Goal: Use online tool/utility: Utilize a website feature to perform a specific function

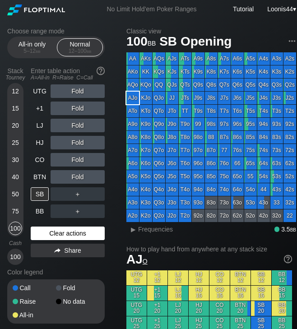
click at [70, 234] on div "Clear actions" at bounding box center [68, 233] width 74 height 14
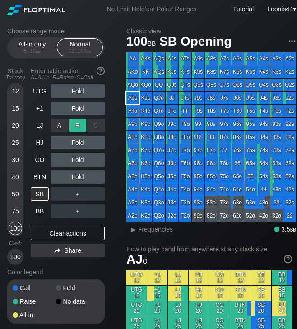
click at [78, 126] on div "R ✕" at bounding box center [78, 126] width 18 height 14
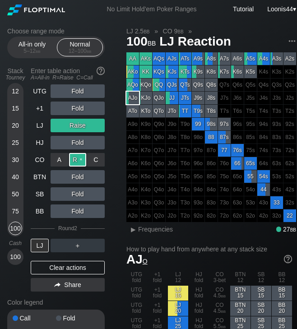
click at [76, 160] on div "R ✕" at bounding box center [78, 160] width 18 height 14
click at [173, 54] on div "AJs" at bounding box center [171, 58] width 13 height 13
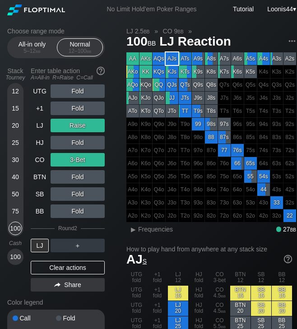
click at [14, 159] on div "30" at bounding box center [16, 160] width 14 height 14
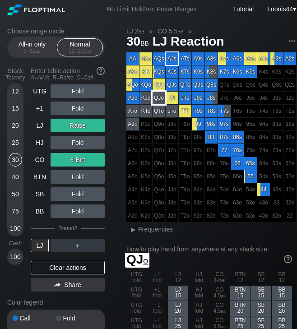
click at [160, 101] on div "QJo" at bounding box center [158, 97] width 13 height 13
click at [58, 266] on div "Clear actions" at bounding box center [68, 267] width 74 height 14
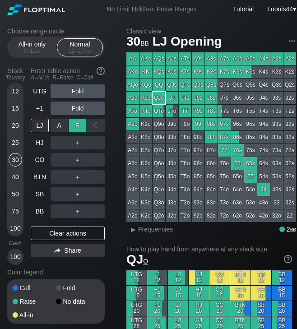
click at [72, 124] on div "R ✕" at bounding box center [78, 126] width 18 height 14
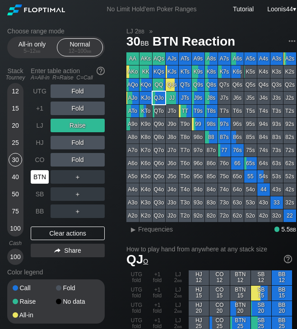
click at [39, 180] on div "BTN" at bounding box center [40, 177] width 18 height 14
click at [14, 175] on div "40" at bounding box center [16, 177] width 14 height 14
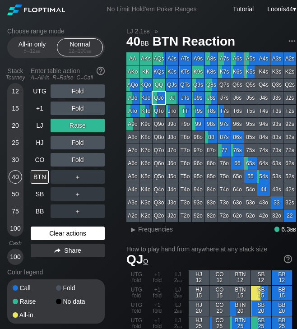
click at [46, 229] on div "Clear actions" at bounding box center [68, 233] width 74 height 14
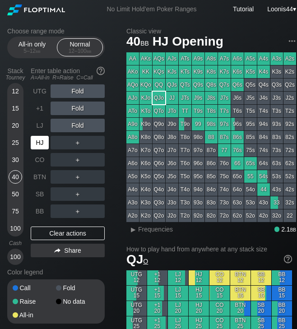
click at [44, 144] on div "HJ" at bounding box center [40, 143] width 18 height 14
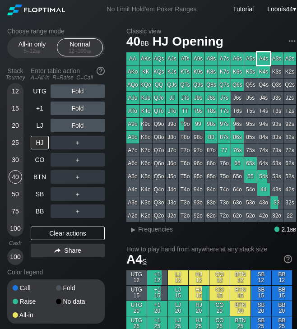
click at [261, 60] on div "A4s" at bounding box center [263, 58] width 13 height 13
click at [113, 142] on div "Choose range mode All-in only 5 – 12 bb Normal 12 – 100 bb Stack Tourney Enter …" at bounding box center [63, 180] width 112 height 307
click at [82, 142] on div "R ✕" at bounding box center [78, 143] width 18 height 14
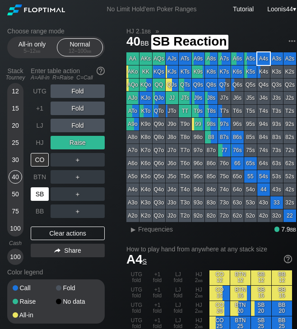
click at [39, 192] on div "SB" at bounding box center [40, 194] width 18 height 14
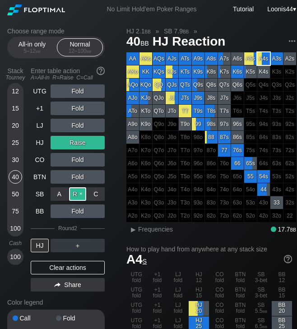
click at [75, 194] on div "R ✕" at bounding box center [78, 194] width 18 height 14
click at [72, 266] on div "Clear actions" at bounding box center [68, 267] width 74 height 14
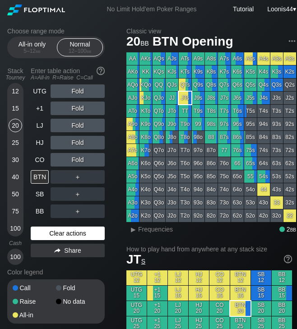
click at [62, 233] on div "Clear actions" at bounding box center [68, 233] width 74 height 14
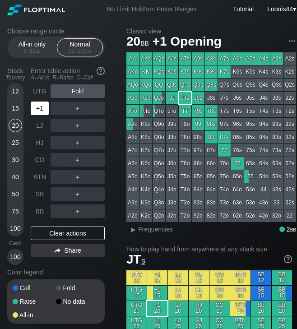
click at [40, 111] on div "+1" at bounding box center [40, 108] width 18 height 14
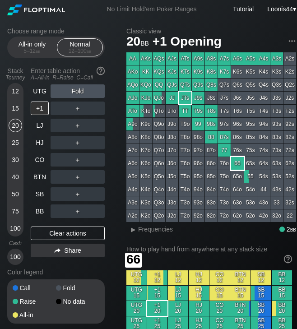
click at [235, 164] on div "66" at bounding box center [237, 163] width 13 height 13
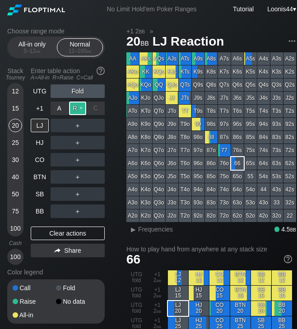
click at [80, 110] on div "R ✕" at bounding box center [78, 108] width 18 height 14
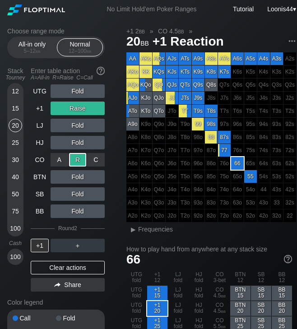
click at [76, 161] on div "R ✕" at bounding box center [78, 160] width 18 height 14
click at [217, 29] on div "+1 2 bb » CO 4.5 bb »" at bounding box center [210, 30] width 169 height 7
click at [73, 270] on div "Clear actions" at bounding box center [68, 267] width 74 height 14
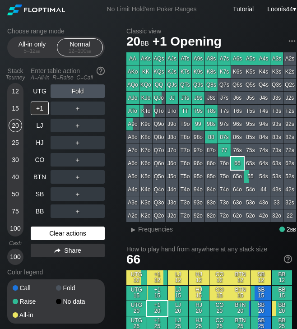
click at [71, 236] on div "Clear actions" at bounding box center [68, 233] width 74 height 14
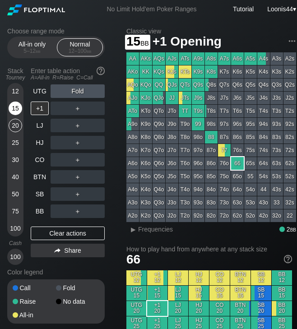
click at [15, 110] on div "15" at bounding box center [16, 108] width 14 height 14
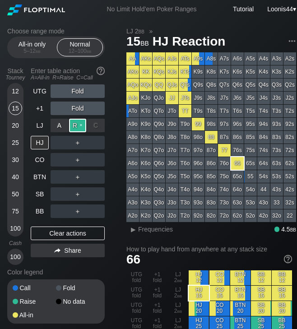
click at [72, 126] on div "R ✕" at bounding box center [78, 126] width 18 height 14
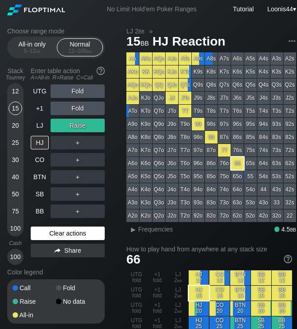
click at [68, 236] on div "Clear actions" at bounding box center [68, 233] width 74 height 14
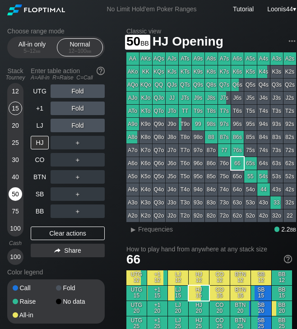
click at [15, 192] on div "50" at bounding box center [16, 194] width 14 height 14
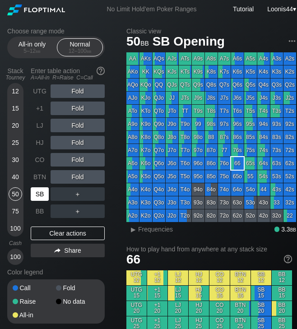
click at [42, 193] on div "SB" at bounding box center [40, 194] width 18 height 14
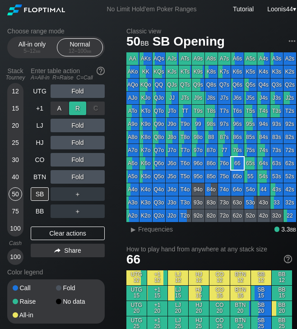
click at [82, 112] on div "R ✕" at bounding box center [78, 108] width 18 height 14
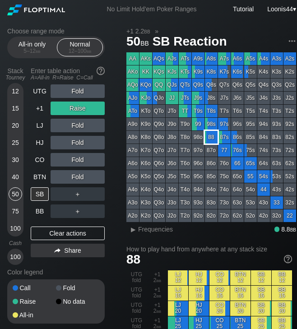
click at [212, 140] on div "88" at bounding box center [211, 137] width 13 height 13
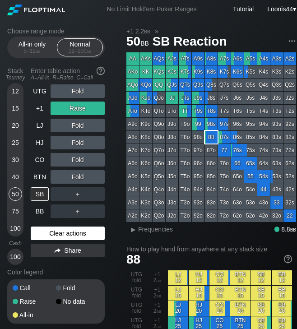
click at [68, 233] on div "Clear actions" at bounding box center [68, 233] width 74 height 14
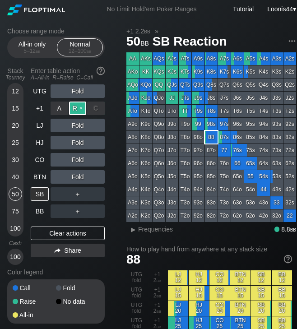
click at [77, 108] on div "R ✕" at bounding box center [78, 108] width 18 height 14
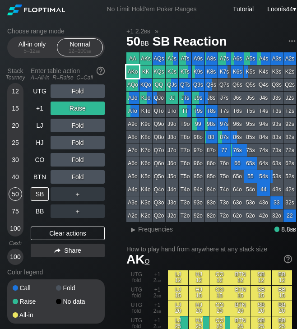
click at [134, 72] on div "AKo" at bounding box center [132, 71] width 13 height 13
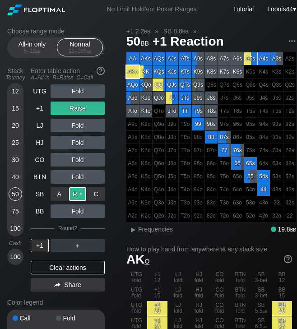
click at [79, 196] on div "R ✕" at bounding box center [78, 194] width 18 height 14
click at [69, 265] on div "Clear actions" at bounding box center [68, 267] width 74 height 14
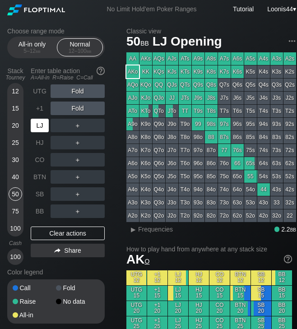
click at [39, 129] on div "LJ" at bounding box center [40, 126] width 18 height 14
drag, startPoint x: 114, startPoint y: 122, endPoint x: 106, endPoint y: 123, distance: 7.3
click at [112, 122] on div "Choose range mode All-in only 5 – 12 bb Normal 12 – 100 bb Stack Tourney Enter …" at bounding box center [63, 180] width 112 height 307
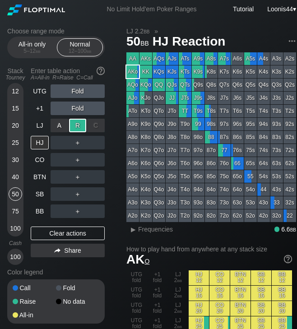
click at [83, 124] on div "R ✕" at bounding box center [78, 126] width 18 height 14
click at [96, 162] on div "C ✕" at bounding box center [96, 160] width 18 height 14
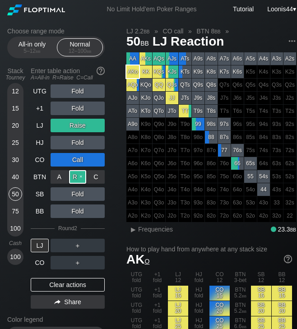
click at [73, 178] on div "R ✕" at bounding box center [78, 177] width 18 height 14
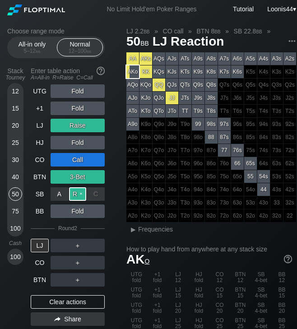
click at [74, 193] on div "R ✕" at bounding box center [78, 194] width 18 height 14
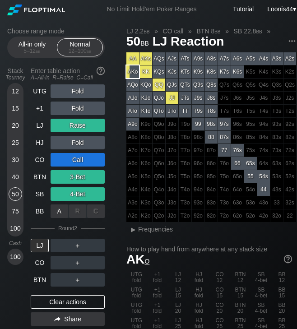
click at [78, 206] on div "R ✕" at bounding box center [78, 211] width 18 height 14
click at [64, 295] on div "UTG Fold +1 Fold LJ Raise HJ Fold CO Call BTN 3-Bet SB 4-Bet BB Fold Round 2 LJ…" at bounding box center [68, 206] width 74 height 245
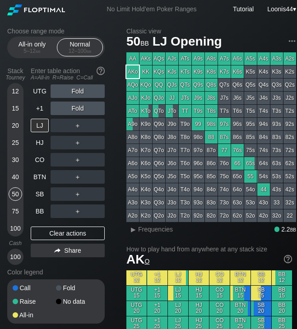
click at [65, 299] on div "No data" at bounding box center [77, 301] width 43 height 6
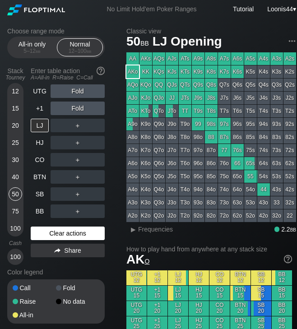
click at [60, 234] on div "Clear actions" at bounding box center [68, 233] width 74 height 14
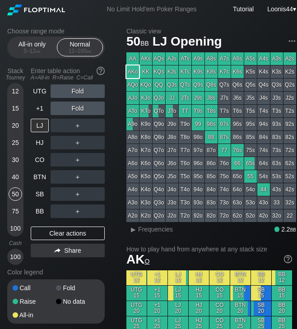
click at [15, 173] on div "40" at bounding box center [16, 177] width 14 height 14
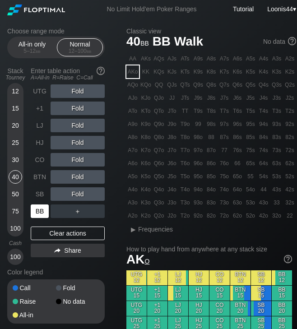
click at [44, 213] on div "BB" at bounding box center [40, 211] width 18 height 14
click at [42, 209] on div "BB" at bounding box center [40, 211] width 18 height 14
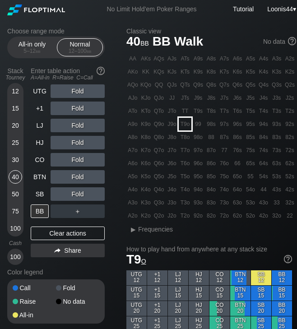
click at [186, 125] on div "T9o" at bounding box center [184, 124] width 13 height 13
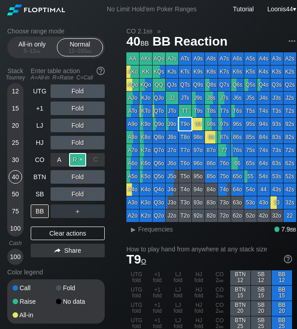
click at [76, 160] on div "R ✕" at bounding box center [78, 160] width 18 height 14
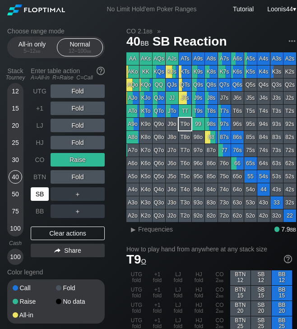
click at [37, 192] on div "SB" at bounding box center [40, 194] width 18 height 14
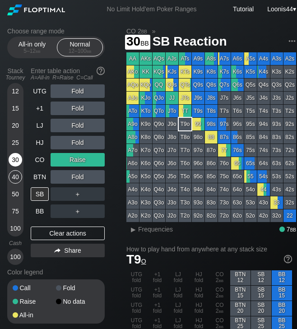
click at [18, 164] on div "30" at bounding box center [16, 160] width 14 height 14
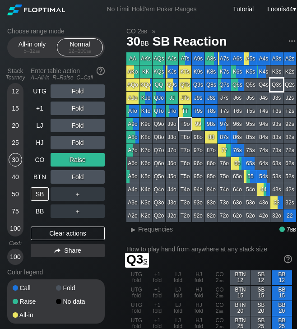
click at [275, 86] on div "Q3s" at bounding box center [276, 84] width 13 height 13
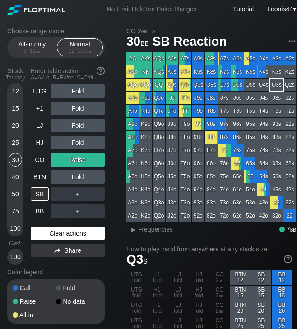
click at [68, 233] on div "Clear actions" at bounding box center [68, 233] width 74 height 14
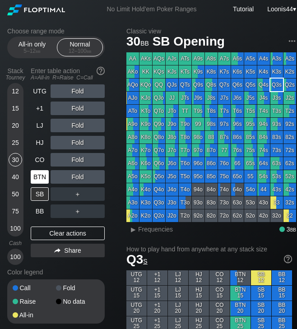
click at [34, 175] on div "BTN" at bounding box center [40, 177] width 18 height 14
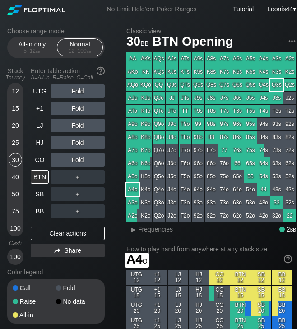
click at [134, 183] on div "AA AKs AQs AJs ATs A9s A8s A7s A6s A5s A4s A3s A2s AKo KK KQs KJs KTs K9s K8s K…" at bounding box center [210, 136] width 169 height 169
click at [134, 185] on div "A4o" at bounding box center [132, 189] width 13 height 13
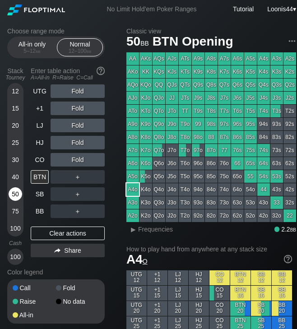
click at [10, 194] on div "50" at bounding box center [16, 194] width 14 height 14
click at [14, 186] on div "40" at bounding box center [16, 178] width 14 height 17
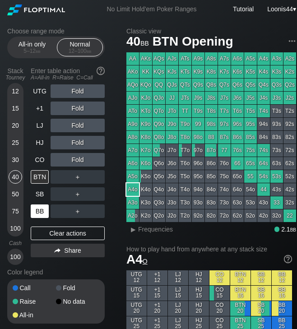
click at [40, 210] on div "BB" at bounding box center [40, 211] width 18 height 14
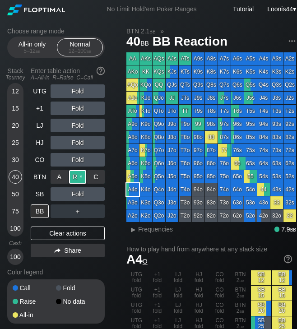
click at [74, 178] on div "R ✕" at bounding box center [78, 177] width 18 height 14
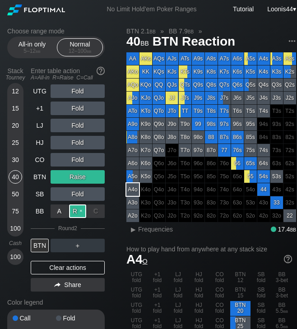
click at [79, 213] on div "R ✕" at bounding box center [78, 211] width 18 height 14
click at [73, 212] on div "3-Bet" at bounding box center [77, 211] width 54 height 14
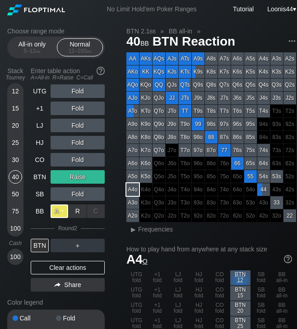
click at [59, 216] on div "A ✕" at bounding box center [59, 211] width 18 height 14
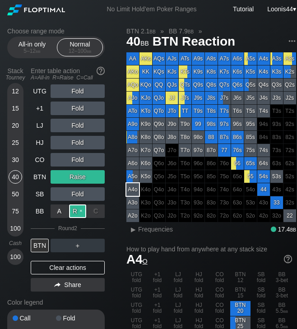
click at [74, 214] on div "R ✕" at bounding box center [78, 211] width 18 height 14
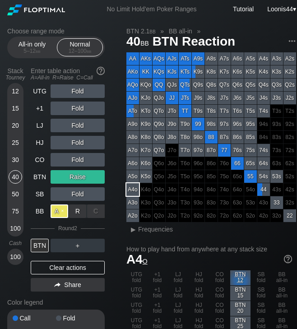
click at [55, 212] on div "A ✕" at bounding box center [59, 211] width 18 height 14
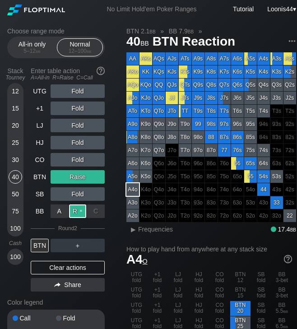
click at [76, 211] on div "R ✕" at bounding box center [78, 211] width 18 height 14
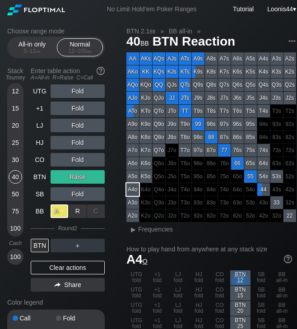
click at [62, 211] on div "A ✕" at bounding box center [59, 211] width 18 height 14
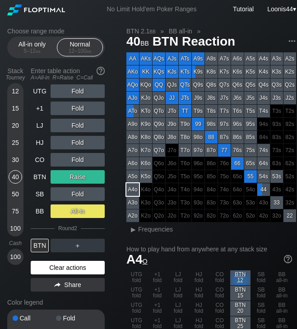
click at [54, 263] on div "Clear actions" at bounding box center [68, 267] width 74 height 14
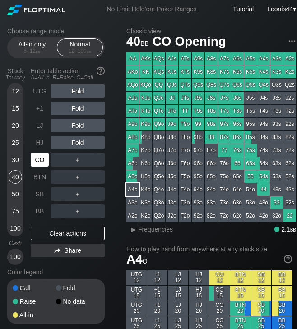
click at [43, 162] on div "CO" at bounding box center [40, 160] width 18 height 14
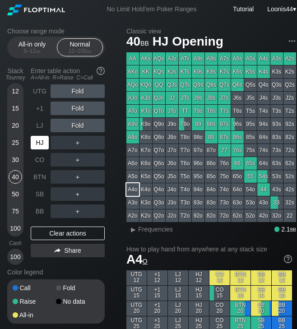
click at [38, 149] on div "HJ" at bounding box center [40, 143] width 18 height 14
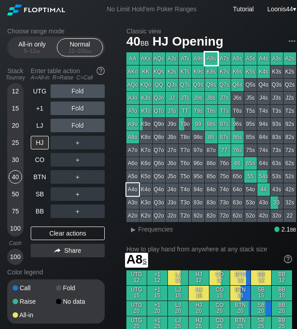
click at [214, 59] on div "A8s" at bounding box center [211, 58] width 13 height 13
drag, startPoint x: 114, startPoint y: 150, endPoint x: 103, endPoint y: 148, distance: 11.0
click at [114, 150] on div "Choose range mode All-in only 5 – 12 bb Normal 12 – 100 bb Stack Tourney Enter …" at bounding box center [63, 180] width 112 height 307
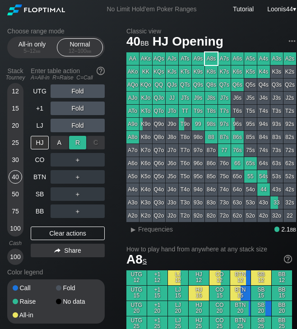
click at [82, 147] on div "R ✕" at bounding box center [78, 143] width 18 height 14
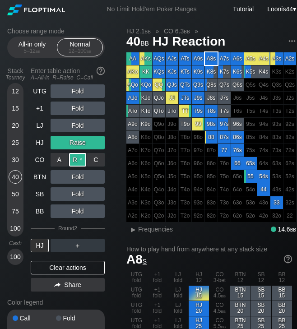
click at [76, 160] on div "R ✕" at bounding box center [78, 160] width 18 height 14
click at [71, 263] on div "Clear actions" at bounding box center [68, 267] width 74 height 14
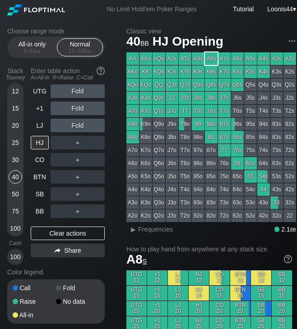
click at [16, 193] on div "50" at bounding box center [16, 194] width 14 height 14
click at [17, 139] on div "25" at bounding box center [16, 143] width 14 height 14
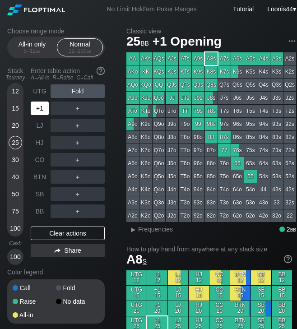
click at [40, 110] on div "+1" at bounding box center [40, 108] width 18 height 14
click at [113, 95] on div "Choose range mode All-in only 5 – 12 bb Normal 12 – 100 bb Stack Tourney Enter …" at bounding box center [63, 180] width 112 height 307
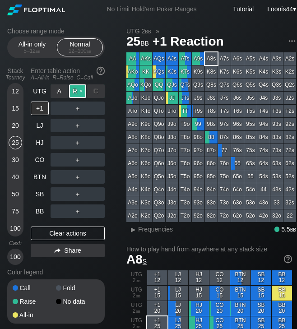
click at [78, 88] on div "R ✕" at bounding box center [78, 91] width 18 height 14
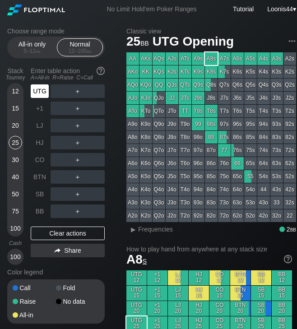
click at [47, 94] on div "UTG" at bounding box center [40, 91] width 18 height 14
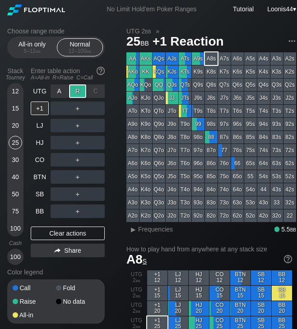
click at [77, 88] on div "R ✕" at bounding box center [78, 91] width 18 height 14
click at [13, 156] on div "30" at bounding box center [16, 160] width 14 height 14
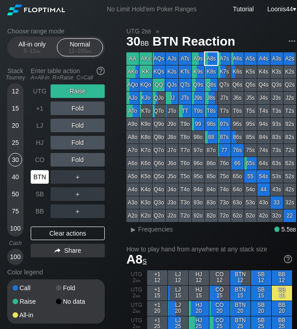
click at [39, 182] on div "BTN" at bounding box center [40, 177] width 18 height 14
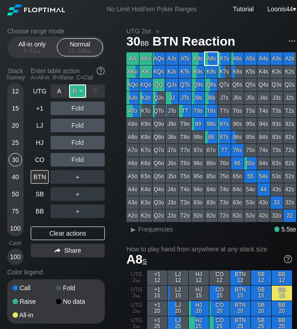
click at [79, 90] on div "R ✕" at bounding box center [78, 91] width 18 height 14
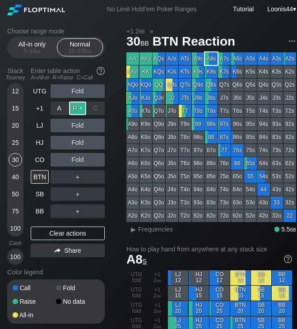
click at [78, 110] on div "R ✕" at bounding box center [78, 108] width 18 height 14
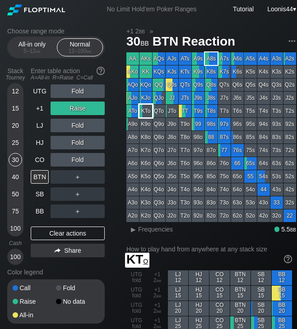
click at [151, 111] on div "KTo" at bounding box center [145, 111] width 13 height 13
click at [114, 160] on div "Choose range mode All-in only 5 – 12 bb Normal 12 – 100 bb Stack Tourney Enter …" at bounding box center [63, 180] width 112 height 307
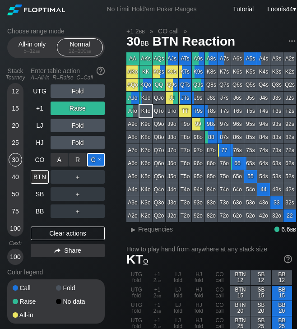
click at [97, 161] on div "C ✕" at bounding box center [96, 160] width 18 height 14
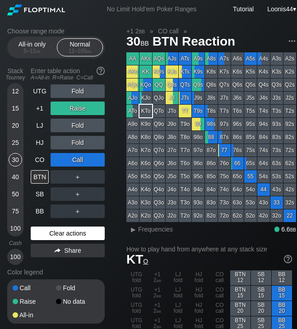
click at [68, 236] on div "Clear actions" at bounding box center [68, 233] width 74 height 14
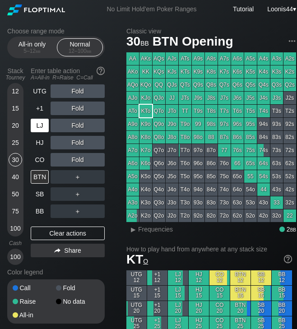
click at [44, 129] on div "LJ" at bounding box center [40, 126] width 18 height 14
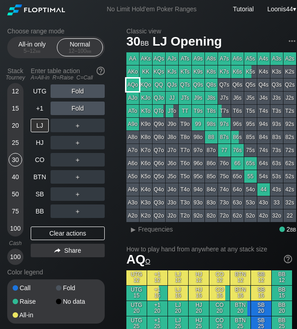
click at [133, 85] on div "AQo" at bounding box center [132, 84] width 13 height 13
click at [277, 216] on div "32o" at bounding box center [276, 215] width 13 height 13
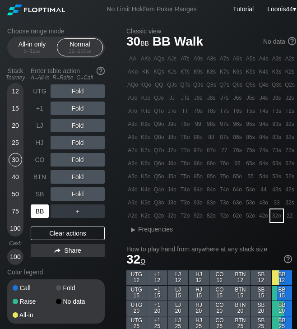
click at [44, 208] on div "BB" at bounding box center [40, 211] width 18 height 14
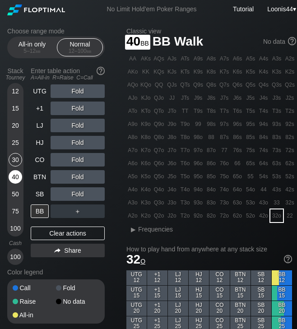
click at [20, 180] on div "40" at bounding box center [16, 177] width 14 height 14
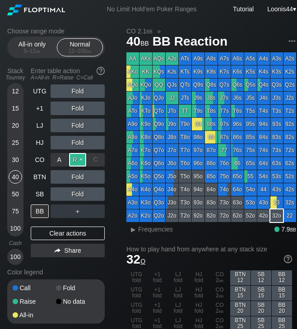
click at [78, 158] on div "R ✕" at bounding box center [78, 160] width 18 height 14
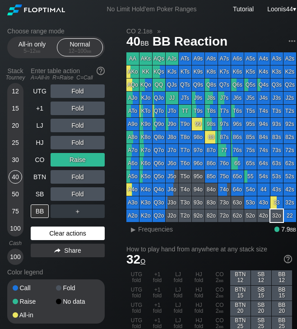
click at [65, 232] on div "Clear actions" at bounding box center [68, 233] width 74 height 14
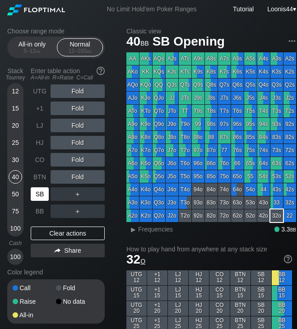
click at [40, 192] on div "SB" at bounding box center [40, 194] width 18 height 14
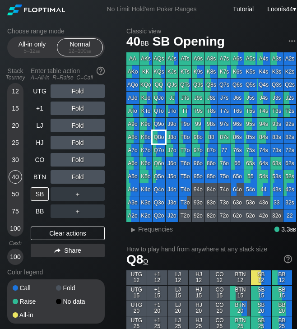
click at [161, 136] on div "Q8o" at bounding box center [158, 137] width 13 height 13
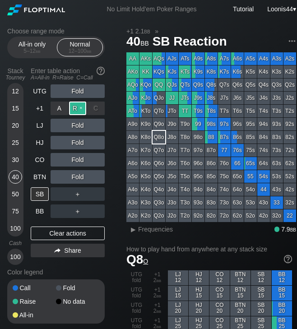
click at [82, 107] on div "R ✕" at bounding box center [78, 108] width 18 height 14
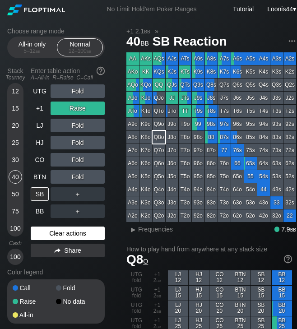
click at [55, 232] on div "Clear actions" at bounding box center [68, 233] width 74 height 14
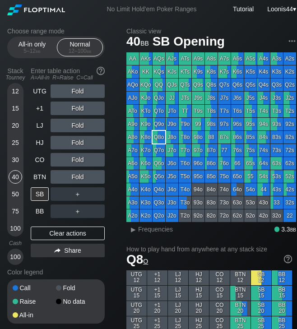
click at [15, 125] on div "20" at bounding box center [16, 126] width 14 height 14
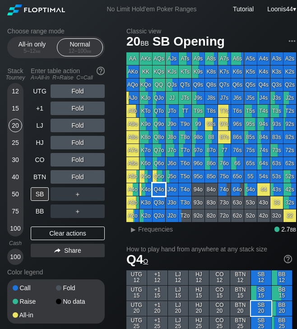
click at [163, 190] on div "Q4o" at bounding box center [158, 189] width 13 height 13
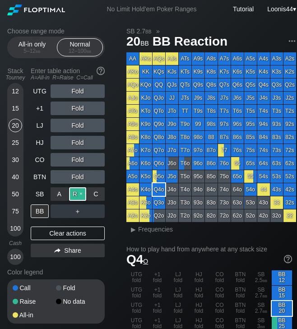
click at [79, 197] on div "R ✕" at bounding box center [78, 194] width 18 height 14
click at [39, 196] on div "SB" at bounding box center [40, 194] width 18 height 14
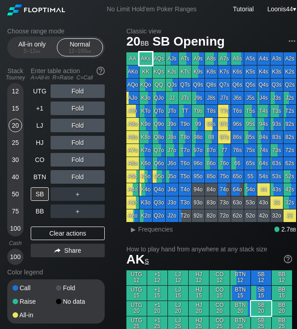
click at [145, 59] on div "AKs" at bounding box center [145, 58] width 13 height 13
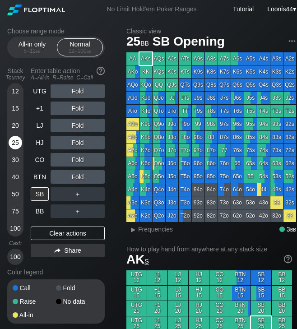
click at [18, 140] on div "25" at bounding box center [16, 143] width 14 height 14
click at [115, 200] on div "Choose range mode All-in only 5 – 12 bb Normal 12 – 100 bb Stack Tourney Enter …" at bounding box center [63, 180] width 112 height 307
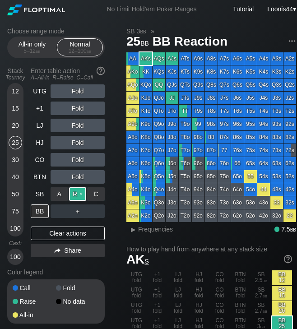
click at [74, 194] on div "R ✕" at bounding box center [78, 194] width 18 height 14
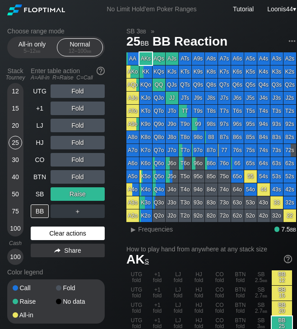
click at [64, 234] on div "Clear actions" at bounding box center [68, 233] width 74 height 14
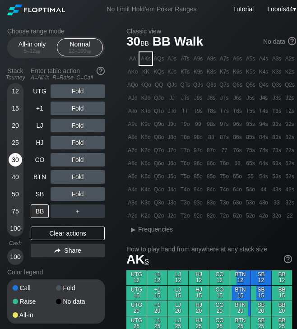
click at [14, 160] on div "30" at bounding box center [16, 160] width 14 height 14
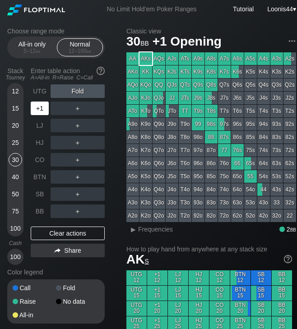
click at [44, 108] on div "+1" at bounding box center [40, 108] width 18 height 14
drag, startPoint x: 119, startPoint y: 111, endPoint x: 104, endPoint y: 111, distance: 15.3
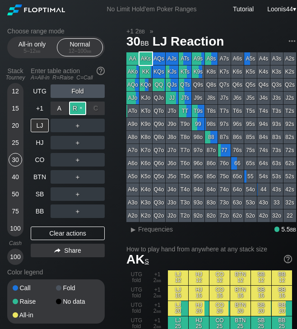
click at [78, 109] on div "R ✕" at bounding box center [78, 108] width 18 height 14
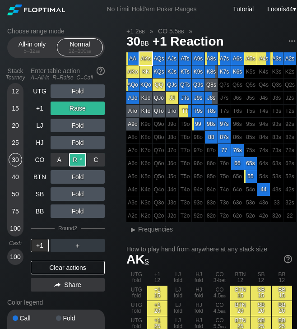
click at [78, 161] on div "R ✕" at bounding box center [78, 160] width 18 height 14
click at [18, 212] on div "75" at bounding box center [16, 211] width 14 height 14
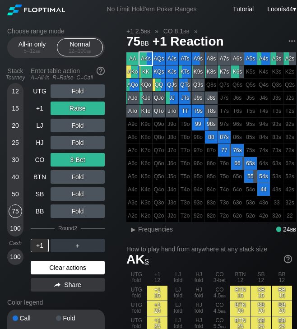
click at [72, 268] on div "Clear actions" at bounding box center [68, 267] width 74 height 14
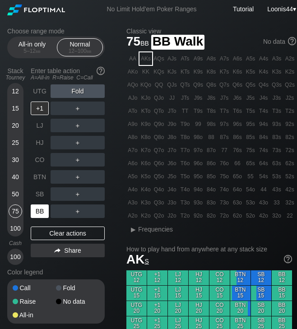
click at [38, 212] on div "BB" at bounding box center [40, 211] width 18 height 14
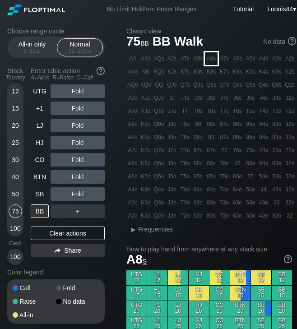
click at [212, 60] on div "A8s" at bounding box center [211, 58] width 13 height 13
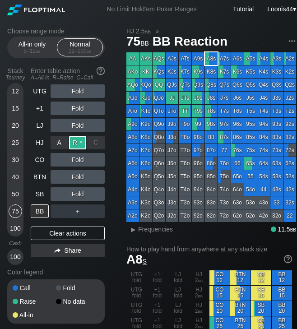
click at [73, 139] on div "R ✕" at bounding box center [78, 143] width 18 height 14
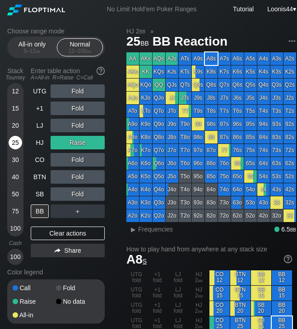
click at [15, 141] on div "25" at bounding box center [16, 143] width 14 height 14
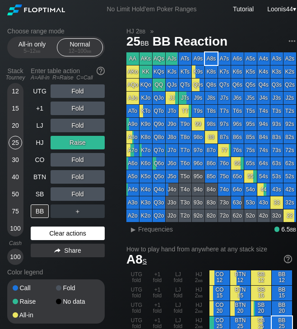
click at [56, 234] on div "Clear actions" at bounding box center [68, 233] width 74 height 14
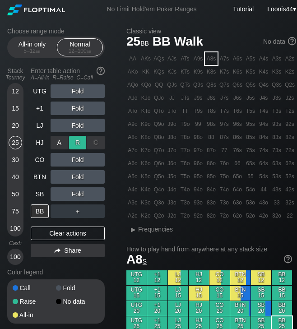
click at [73, 144] on div "R ✕" at bounding box center [78, 143] width 18 height 14
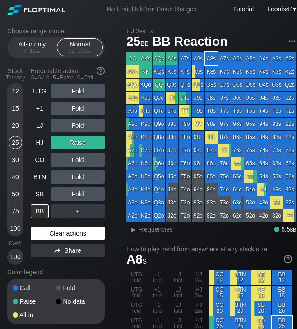
click at [63, 232] on div "Clear actions" at bounding box center [68, 233] width 74 height 14
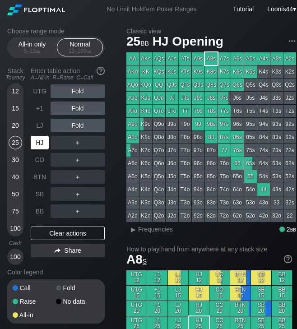
click at [42, 142] on div "HJ" at bounding box center [40, 143] width 18 height 14
drag, startPoint x: 117, startPoint y: 151, endPoint x: 102, endPoint y: 146, distance: 15.1
click at [114, 151] on div "Choose range mode All-in only 5 – 12 bb Normal 12 – 100 bb Stack Tourney Enter …" at bounding box center [63, 180] width 112 height 307
click at [77, 143] on div "R ✕" at bounding box center [78, 143] width 18 height 14
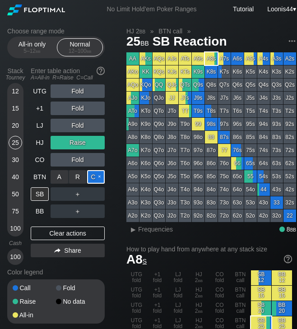
click at [95, 177] on div "C ✕" at bounding box center [96, 177] width 18 height 14
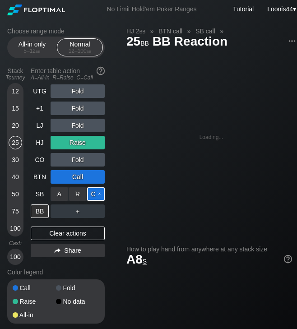
click at [94, 193] on div "C ✕" at bounding box center [96, 194] width 18 height 14
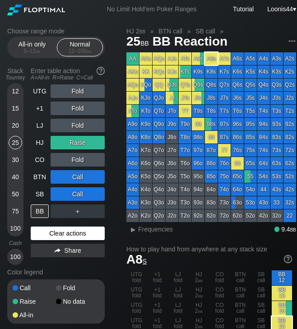
click at [64, 233] on div "Clear actions" at bounding box center [68, 233] width 74 height 14
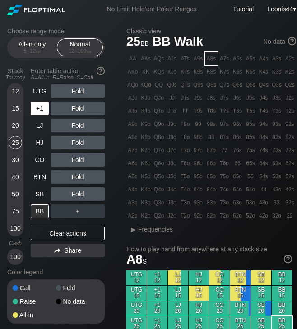
click at [42, 110] on div "+1" at bounding box center [40, 108] width 18 height 14
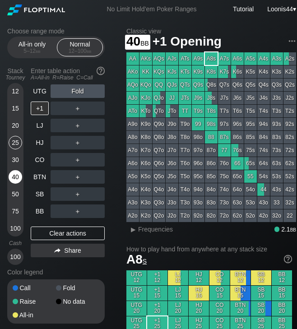
click at [13, 177] on div "40" at bounding box center [16, 177] width 14 height 14
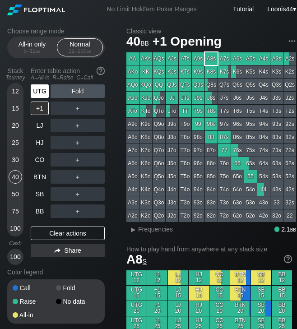
click at [36, 92] on div "UTG" at bounding box center [40, 91] width 18 height 14
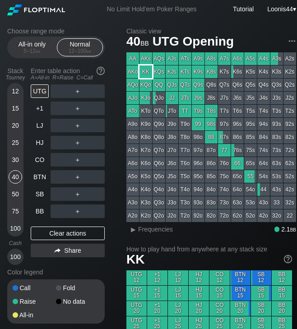
click at [146, 75] on div "KK" at bounding box center [145, 71] width 13 height 13
click at [114, 101] on div "Choose range mode All-in only 5 – 12 bb Normal 12 – 100 bb Stack Tourney Enter …" at bounding box center [63, 180] width 112 height 307
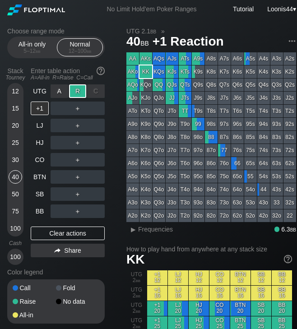
click at [80, 90] on div "R ✕" at bounding box center [78, 91] width 18 height 14
click at [112, 175] on div "Choose range mode All-in only 5 – 12 bb Normal 12 – 100 bb Stack Tourney Enter …" at bounding box center [63, 180] width 112 height 307
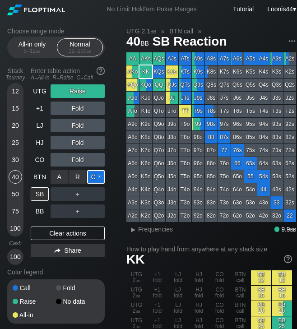
click at [93, 177] on div "C ✕" at bounding box center [96, 177] width 18 height 14
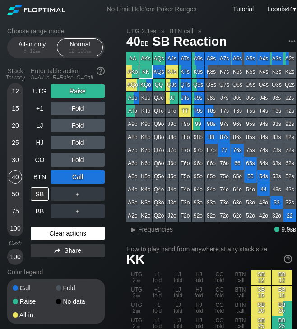
click at [69, 234] on div "Clear actions" at bounding box center [68, 233] width 74 height 14
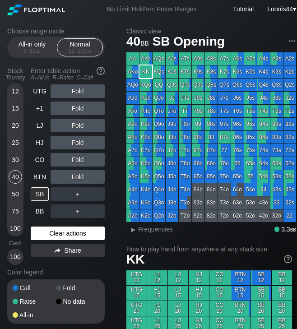
click at [50, 233] on div "Clear actions" at bounding box center [68, 233] width 74 height 14
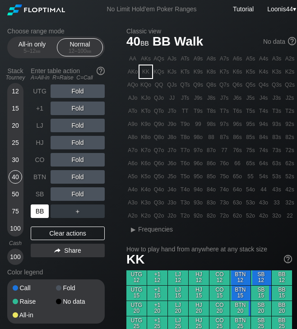
click at [39, 215] on div "BB" at bounding box center [40, 211] width 18 height 14
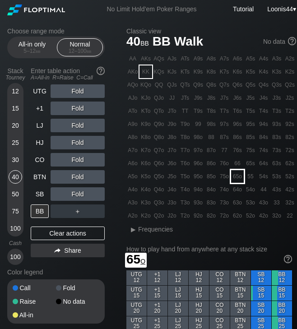
click at [233, 178] on div "65o" at bounding box center [237, 176] width 13 height 13
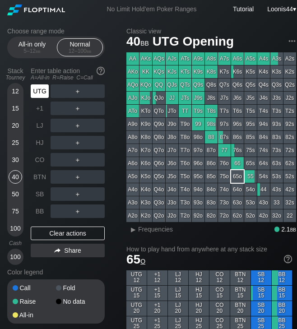
click at [37, 93] on div "UTG" at bounding box center [40, 91] width 18 height 14
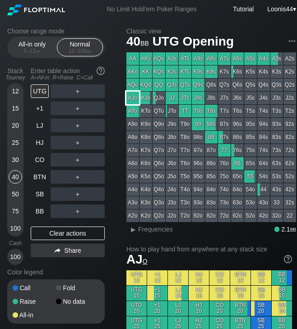
click at [138, 99] on div "AJo" at bounding box center [132, 97] width 13 height 13
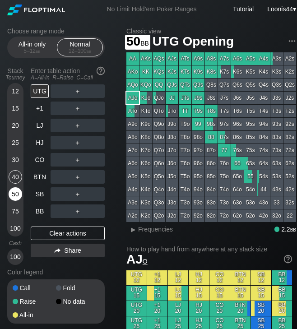
click at [20, 196] on div "50" at bounding box center [16, 194] width 14 height 14
click at [78, 91] on div "R ✕" at bounding box center [78, 91] width 18 height 14
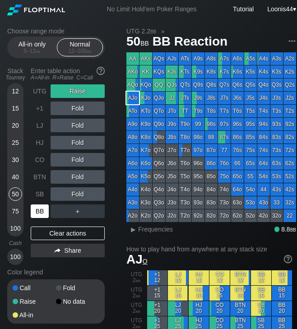
click at [37, 213] on div "BB" at bounding box center [40, 211] width 18 height 14
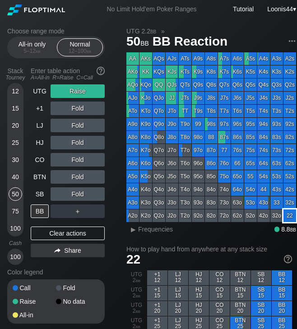
click at [289, 220] on div "22" at bounding box center [289, 215] width 13 height 13
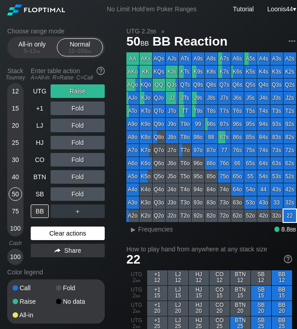
click at [74, 237] on div "Clear actions" at bounding box center [68, 233] width 74 height 14
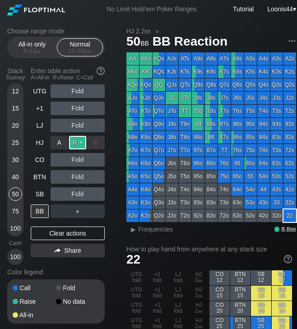
click at [74, 142] on div "R ✕" at bounding box center [78, 143] width 18 height 14
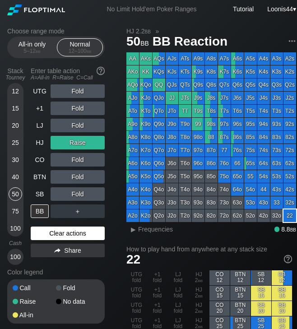
click at [51, 228] on div "Clear actions" at bounding box center [68, 233] width 74 height 14
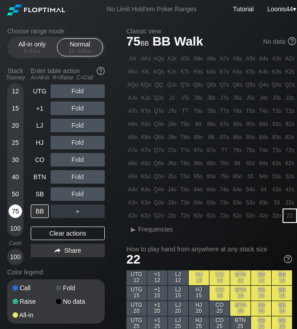
click at [16, 206] on div "75" at bounding box center [16, 211] width 14 height 14
click at [19, 160] on div "30" at bounding box center [16, 160] width 14 height 14
click at [41, 209] on div "BB" at bounding box center [40, 211] width 18 height 14
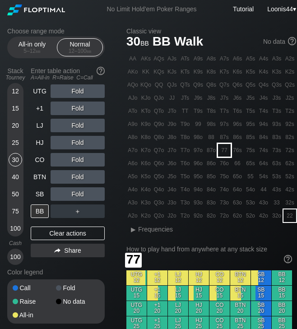
click at [223, 152] on div "77" at bounding box center [224, 150] width 13 height 13
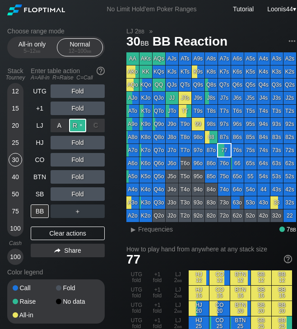
click at [78, 123] on div "R ✕" at bounding box center [78, 126] width 18 height 14
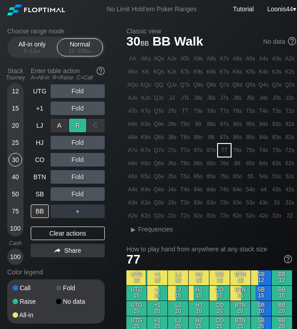
click at [78, 123] on div "R ✕" at bounding box center [78, 126] width 18 height 14
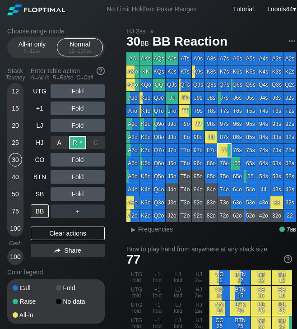
click at [75, 143] on div "R ✕" at bounding box center [78, 143] width 18 height 14
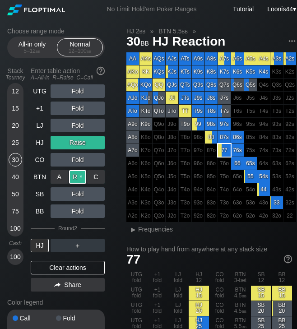
click at [77, 180] on div "R ✕" at bounding box center [78, 177] width 18 height 14
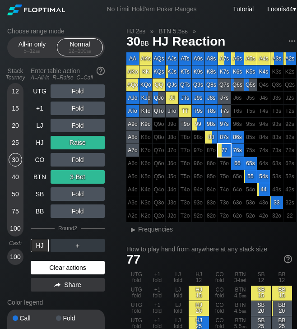
click at [60, 269] on div "Clear actions" at bounding box center [68, 267] width 74 height 14
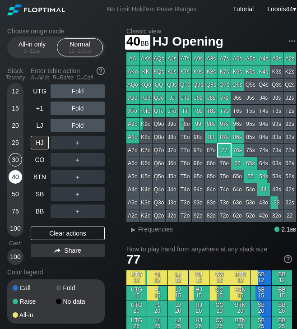
click at [11, 178] on div "40" at bounding box center [16, 177] width 14 height 14
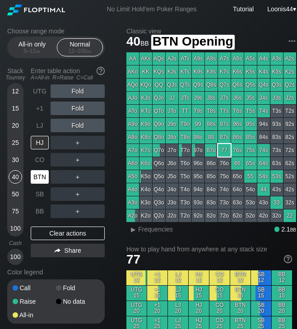
click at [37, 176] on div "BTN" at bounding box center [40, 177] width 18 height 14
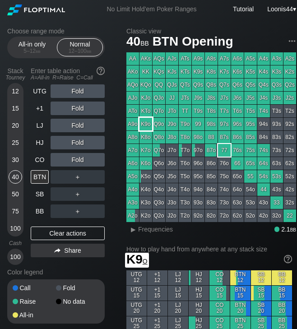
click at [149, 124] on div "K9o" at bounding box center [145, 124] width 13 height 13
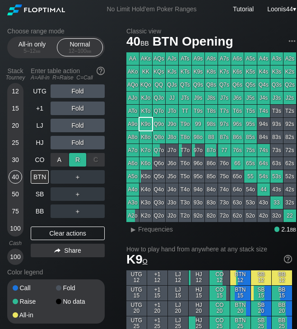
click at [75, 163] on div "R ✕" at bounding box center [78, 160] width 18 height 14
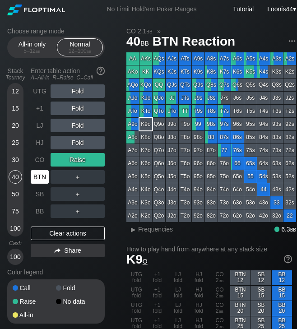
click at [40, 177] on div "BTN" at bounding box center [40, 177] width 18 height 14
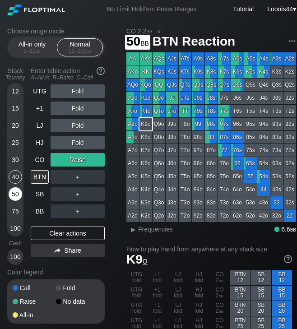
click at [18, 198] on div "50" at bounding box center [16, 194] width 14 height 14
click at [112, 170] on div "Choose range mode All-in only 5 – 12 bb Normal 12 – 100 bb Stack Tourney Enter …" at bounding box center [63, 180] width 112 height 307
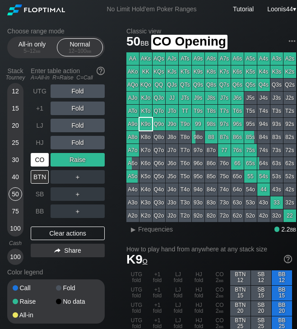
click at [43, 163] on div "CO" at bounding box center [40, 160] width 18 height 14
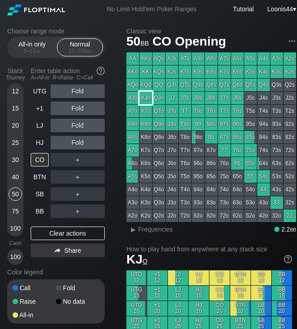
click at [149, 96] on div "KJo" at bounding box center [145, 97] width 13 height 13
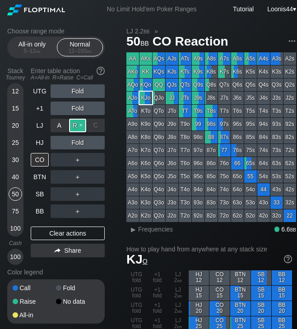
click at [74, 125] on div "R ✕" at bounding box center [78, 126] width 18 height 14
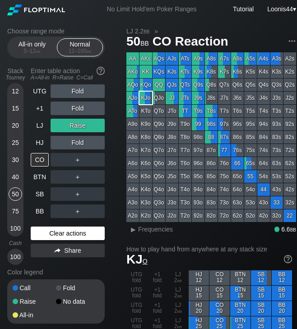
click at [62, 235] on div "Clear actions" at bounding box center [68, 233] width 74 height 14
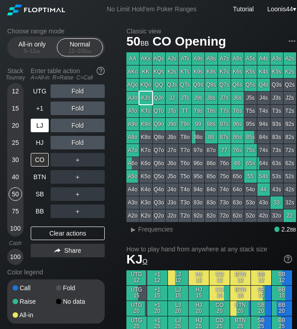
click at [44, 129] on div "LJ" at bounding box center [40, 126] width 18 height 14
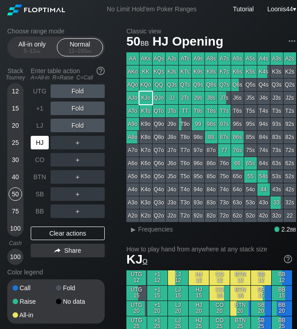
click at [44, 144] on div "HJ" at bounding box center [40, 143] width 18 height 14
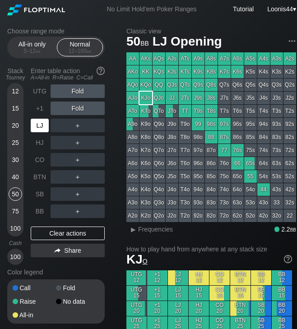
click at [47, 129] on div "LJ" at bounding box center [40, 126] width 18 height 14
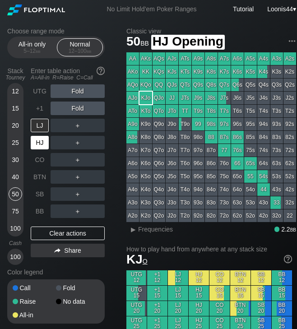
click at [41, 134] on div "UTG Fold +1 Fold LJ ＋ HJ ＋ CO ＋ BTN ＋ SB ＋ BB ＋" at bounding box center [68, 150] width 74 height 133
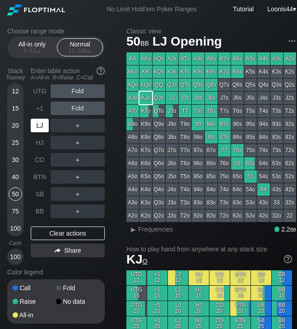
click at [43, 122] on div "LJ" at bounding box center [40, 126] width 18 height 14
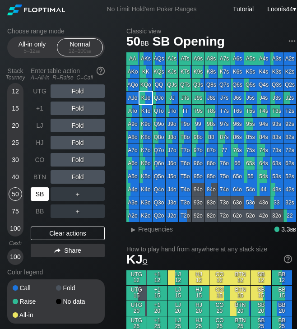
click at [40, 196] on div "SB" at bounding box center [40, 194] width 18 height 14
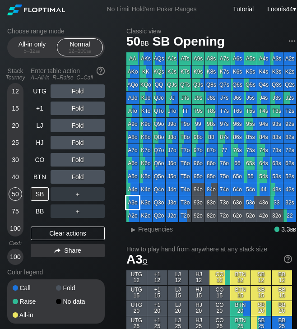
click at [133, 201] on div "A3o" at bounding box center [132, 202] width 13 height 13
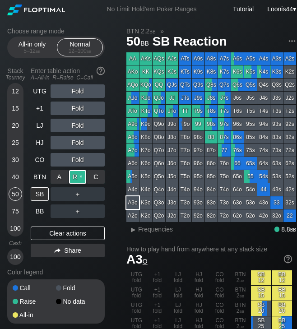
click at [72, 181] on div "R ✕" at bounding box center [78, 177] width 18 height 14
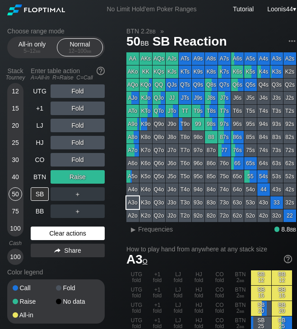
click at [52, 234] on div "Clear actions" at bounding box center [68, 233] width 74 height 14
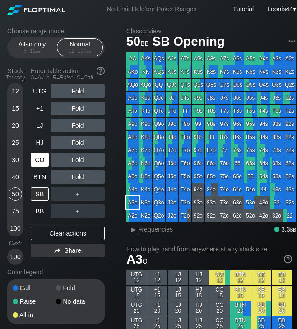
click at [41, 163] on div "CO" at bounding box center [40, 160] width 18 height 14
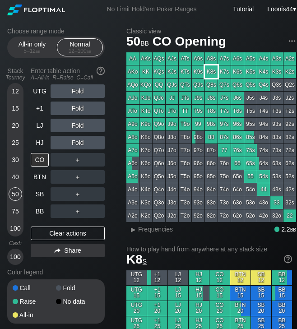
click at [212, 75] on div "K8s" at bounding box center [211, 71] width 13 height 13
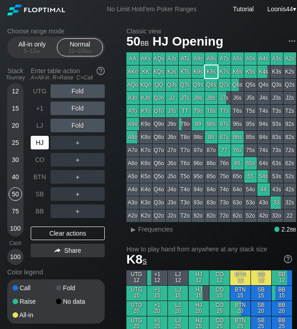
click at [38, 138] on div "HJ" at bounding box center [40, 143] width 18 height 14
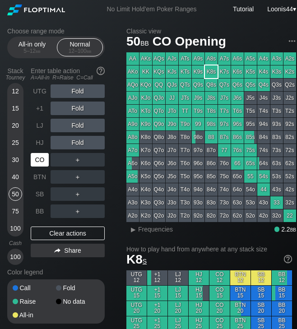
click at [43, 161] on div "CO" at bounding box center [40, 160] width 18 height 14
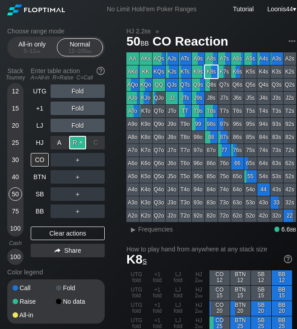
click at [78, 141] on div "R ✕" at bounding box center [78, 143] width 18 height 14
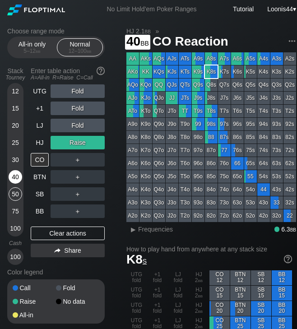
click at [16, 178] on div "40" at bounding box center [16, 177] width 14 height 14
click at [41, 127] on div "LJ" at bounding box center [40, 126] width 18 height 14
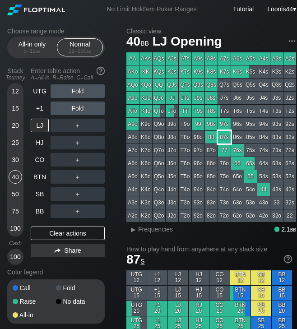
click at [220, 136] on div "87s" at bounding box center [224, 137] width 13 height 13
click at [110, 131] on div "Choose range mode All-in only 5 – 12 bb Normal 12 – 100 bb Stack Tourney Enter …" at bounding box center [63, 180] width 112 height 307
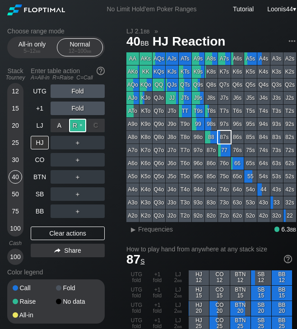
click at [77, 123] on div "R ✕" at bounding box center [78, 126] width 18 height 14
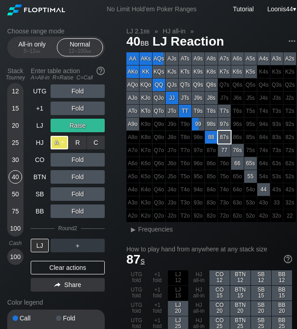
click at [62, 144] on div "A ✕" at bounding box center [59, 143] width 18 height 14
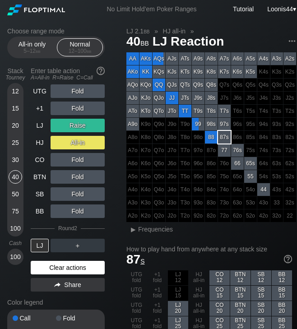
click at [65, 267] on div "Clear actions" at bounding box center [68, 267] width 74 height 14
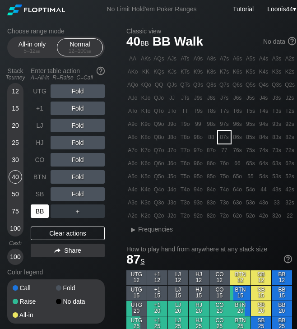
click at [41, 211] on div "BB" at bounding box center [40, 211] width 18 height 14
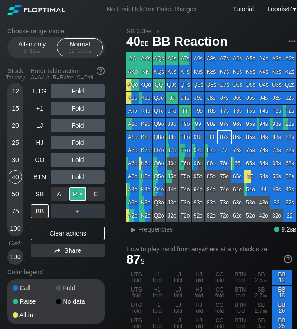
click at [77, 193] on div "R ✕" at bounding box center [78, 194] width 18 height 14
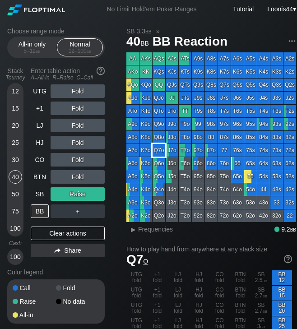
click at [160, 152] on div "Q7o" at bounding box center [158, 150] width 13 height 13
click at [43, 90] on div "UTG" at bounding box center [40, 91] width 18 height 14
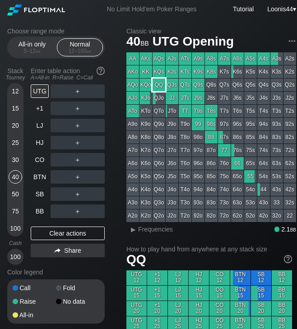
click at [157, 80] on div "QQ" at bounding box center [158, 84] width 13 height 13
click at [78, 93] on div "R ✕" at bounding box center [78, 91] width 18 height 14
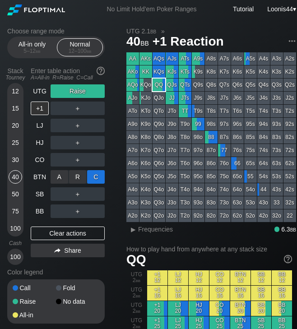
click at [92, 176] on div "C ✕" at bounding box center [96, 177] width 18 height 14
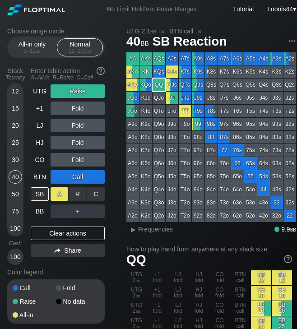
click at [64, 192] on div "A ✕" at bounding box center [59, 194] width 18 height 14
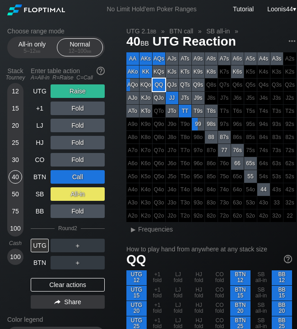
click at [13, 194] on div "50" at bounding box center [16, 194] width 14 height 14
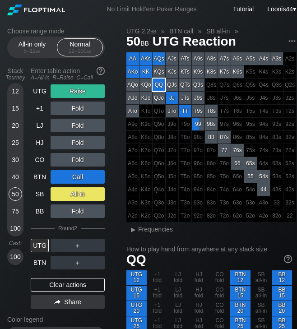
click at [64, 283] on div "Clear actions" at bounding box center [68, 285] width 74 height 14
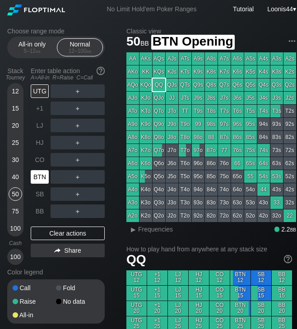
click at [42, 179] on div "BTN" at bounding box center [40, 177] width 18 height 14
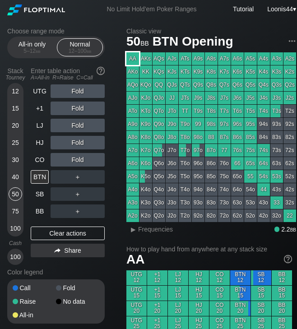
click at [132, 55] on div "AA" at bounding box center [132, 58] width 13 height 13
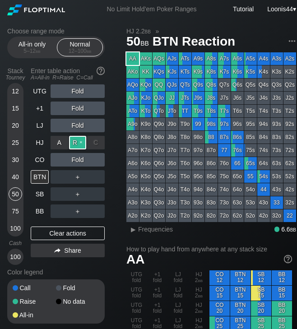
click at [74, 142] on div "R ✕" at bounding box center [78, 143] width 18 height 14
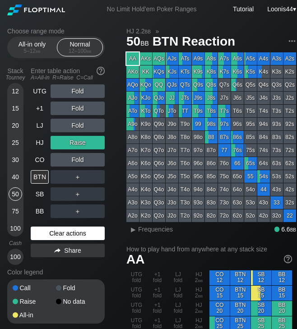
click at [69, 231] on div "Clear actions" at bounding box center [68, 233] width 74 height 14
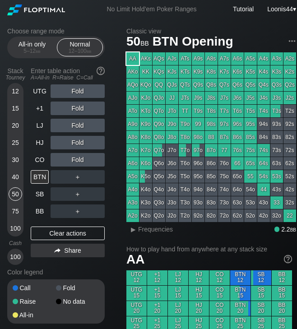
click at [14, 157] on div "30" at bounding box center [16, 160] width 14 height 14
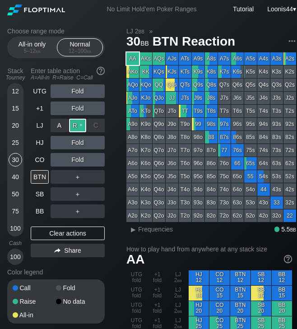
click at [75, 123] on div "R ✕" at bounding box center [78, 126] width 18 height 14
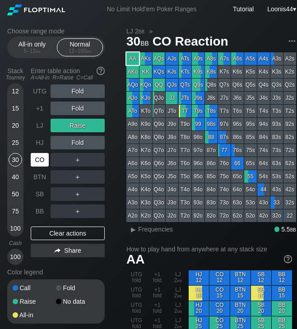
click at [35, 157] on div "CO" at bounding box center [40, 160] width 18 height 14
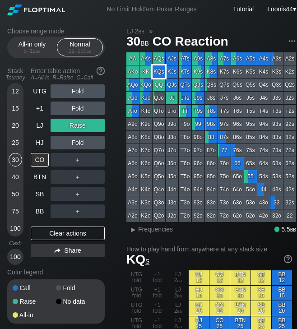
click at [160, 68] on div "KQs" at bounding box center [158, 71] width 13 height 13
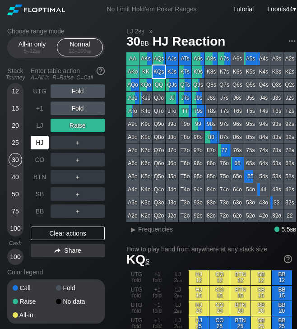
click at [38, 139] on div "HJ" at bounding box center [40, 143] width 18 height 14
click at [108, 146] on div "Choose range mode All-in only 5 – 12 bb Normal 12 – 100 bb Stack Tourney Enter …" at bounding box center [63, 180] width 112 height 307
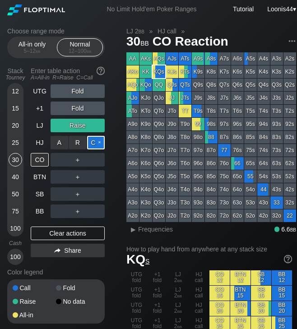
click at [100, 146] on div "C ✕" at bounding box center [96, 143] width 18 height 14
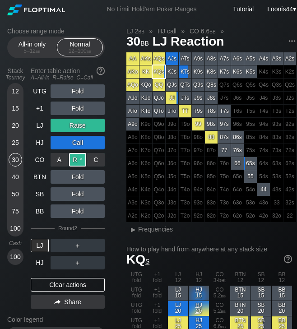
click at [72, 160] on div "R ✕" at bounding box center [78, 160] width 18 height 14
